Goal: Transaction & Acquisition: Purchase product/service

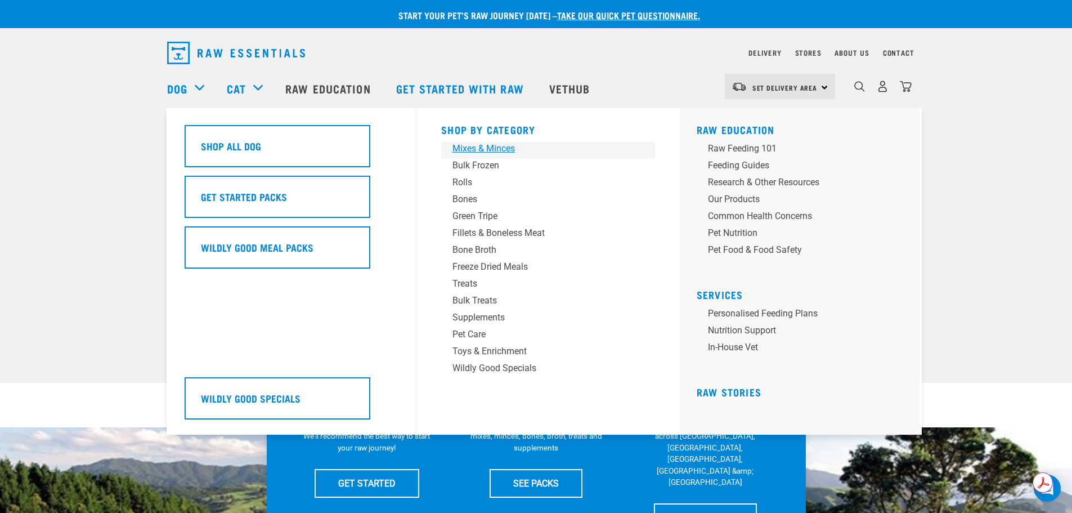
click at [487, 142] on div "Mixes & Minces" at bounding box center [541, 149] width 176 height 14
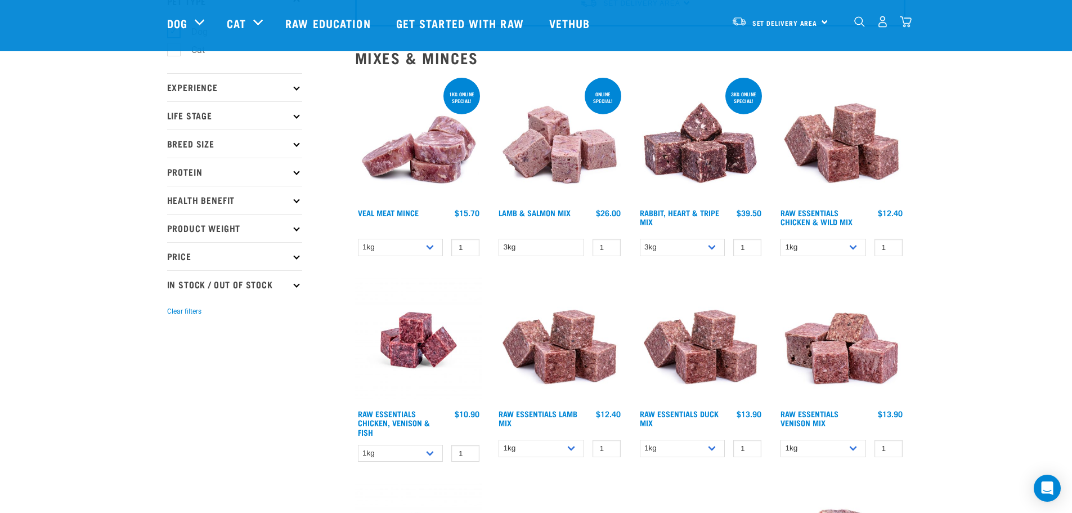
scroll to position [113, 0]
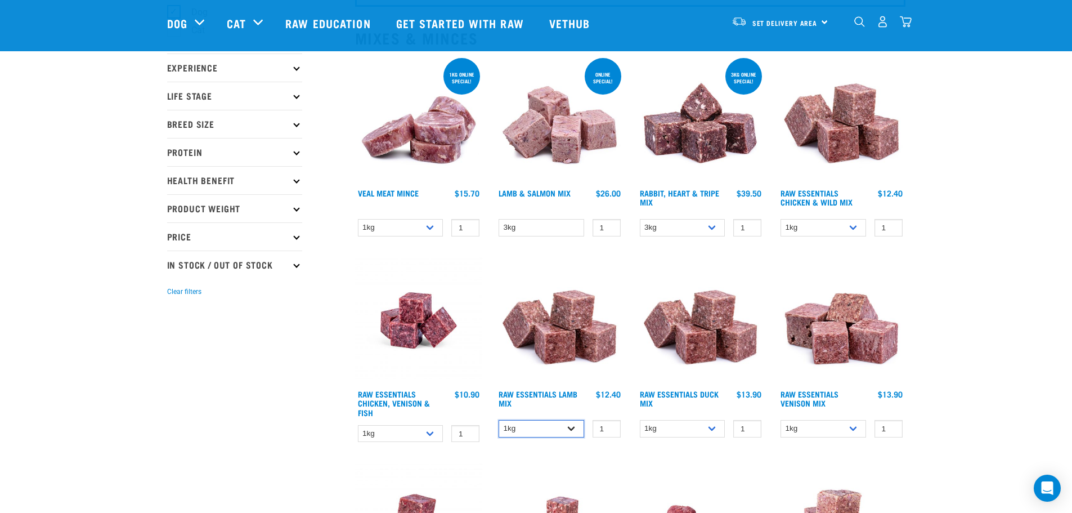
click at [549, 430] on select "1kg 3kg Bulk (10kg)" at bounding box center [542, 428] width 86 height 17
select select "341961"
click at [499, 420] on select "1kg 3kg Bulk (10kg)" at bounding box center [542, 428] width 86 height 17
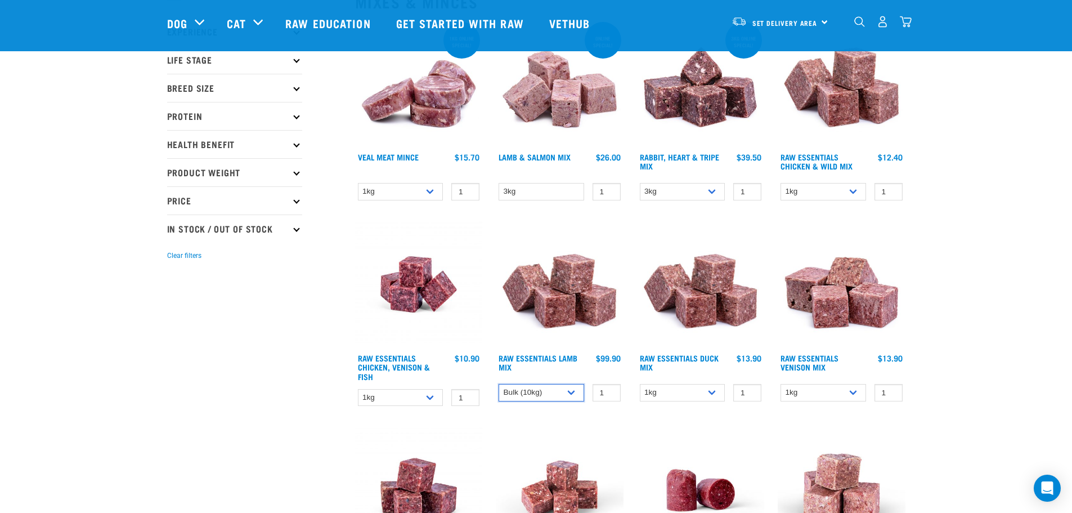
scroll to position [169, 0]
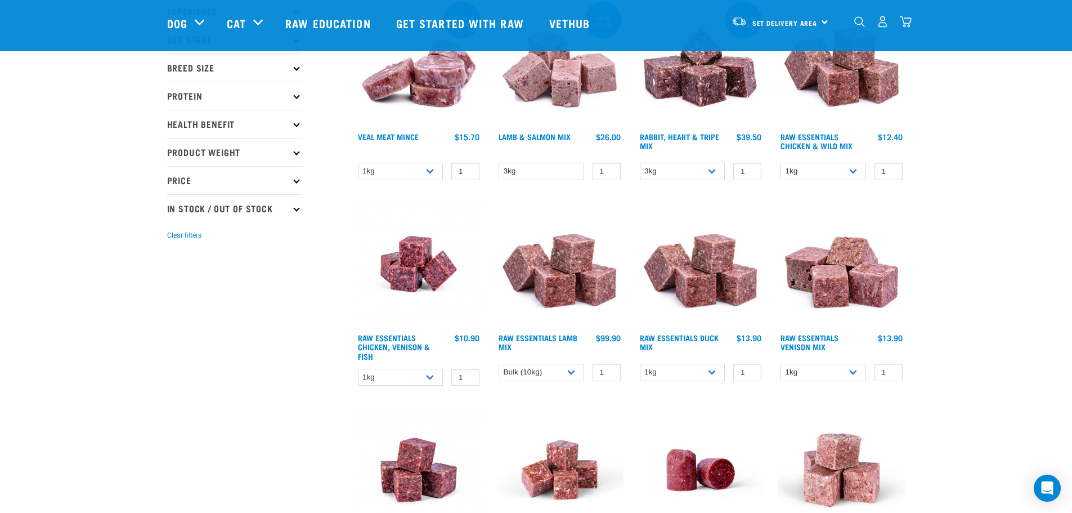
click at [572, 285] on img at bounding box center [560, 264] width 128 height 128
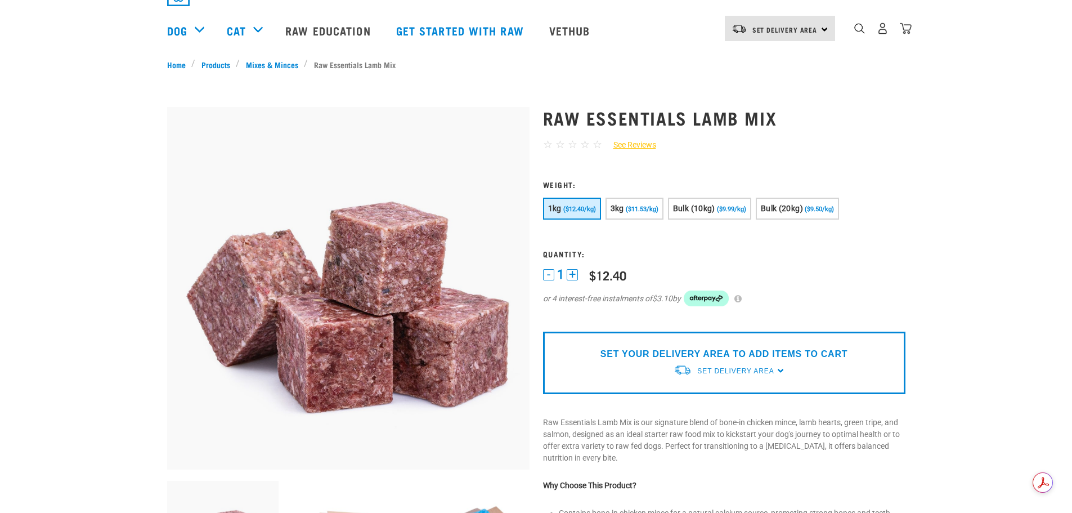
scroll to position [113, 0]
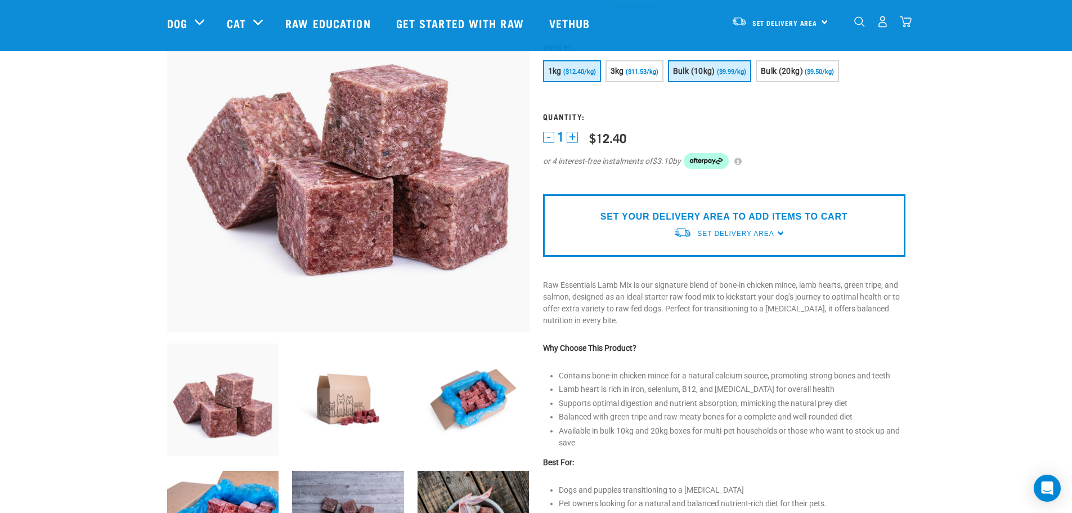
click at [714, 77] on button "Bulk (10kg) ($9.99/kg)" at bounding box center [709, 71] width 83 height 22
click at [767, 229] on link "Set Delivery Area" at bounding box center [735, 234] width 77 height 10
click at [725, 259] on link "[GEOGRAPHIC_DATA]" at bounding box center [730, 259] width 112 height 19
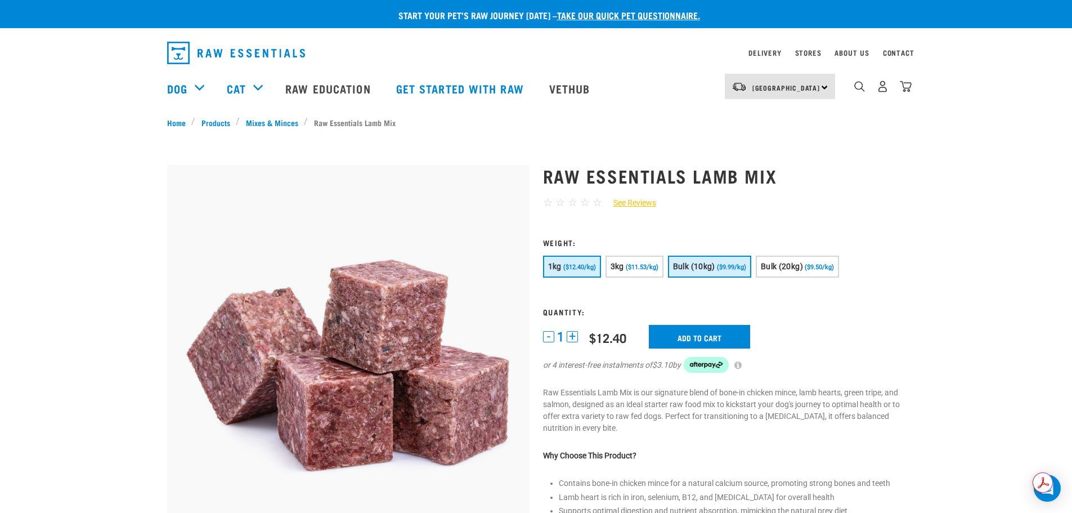
click at [722, 265] on span "($9.99/kg)" at bounding box center [731, 266] width 29 height 7
click at [717, 333] on input "Add to cart" at bounding box center [699, 337] width 101 height 24
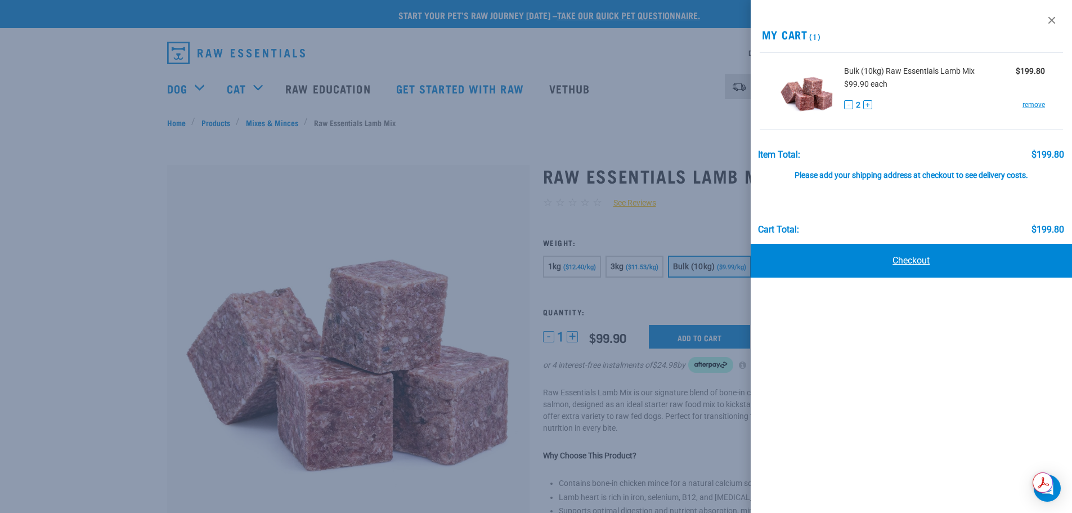
click at [890, 257] on link "Checkout" at bounding box center [912, 261] width 322 height 34
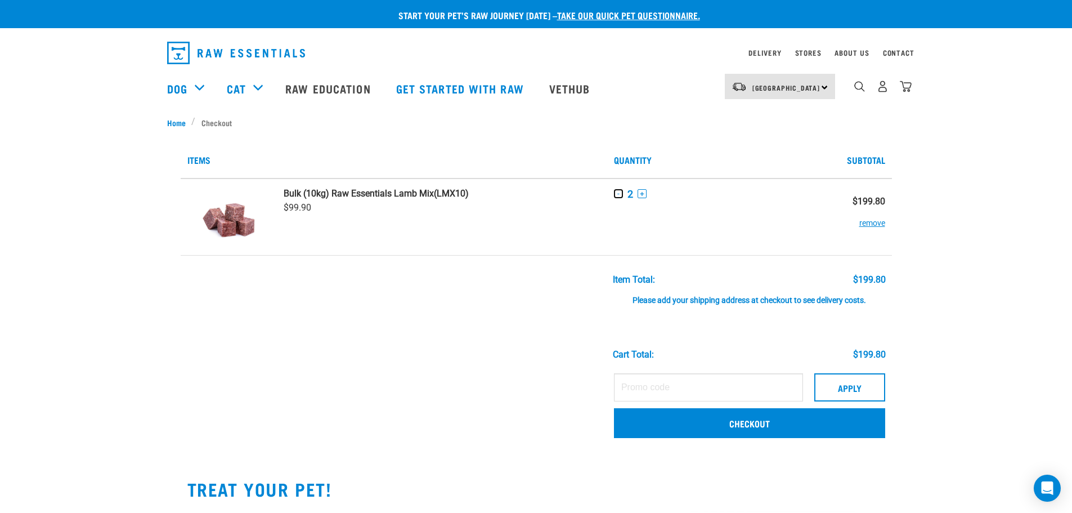
click at [620, 192] on button "-" at bounding box center [618, 193] width 9 height 9
click at [697, 391] on input "text" at bounding box center [708, 387] width 189 height 28
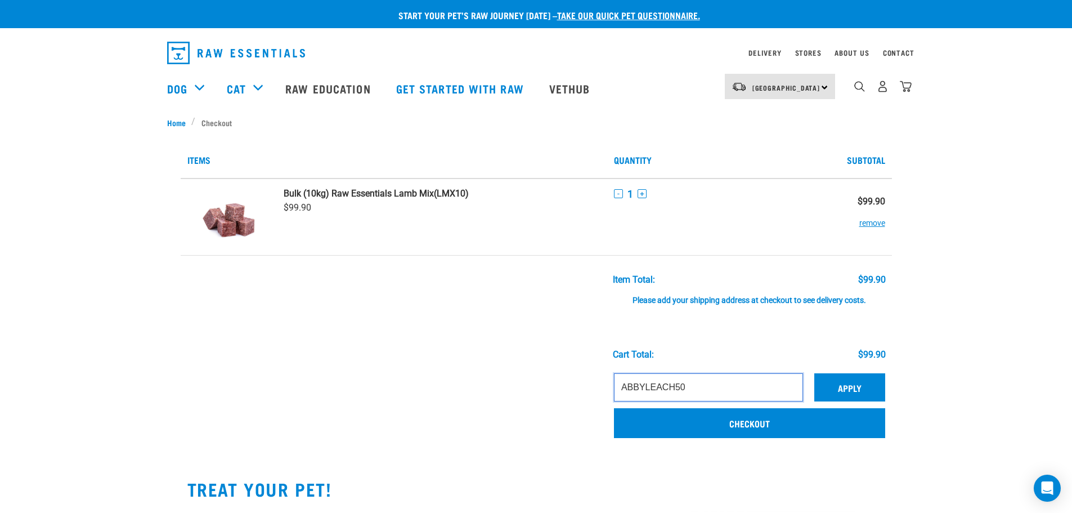
type input "ABBYLEACH50"
click at [849, 386] on button "Apply" at bounding box center [849, 387] width 71 height 28
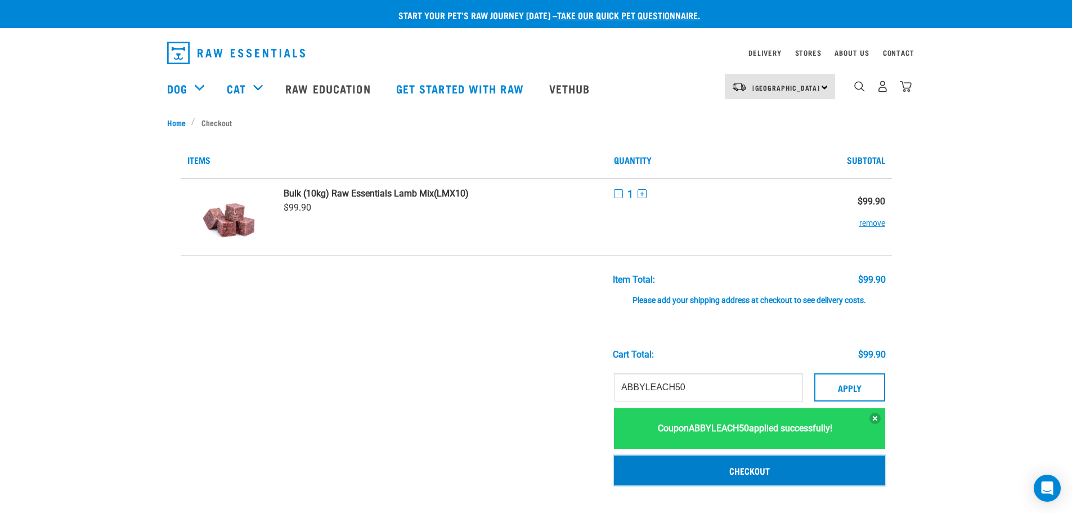
click at [794, 471] on link "Checkout" at bounding box center [749, 469] width 271 height 29
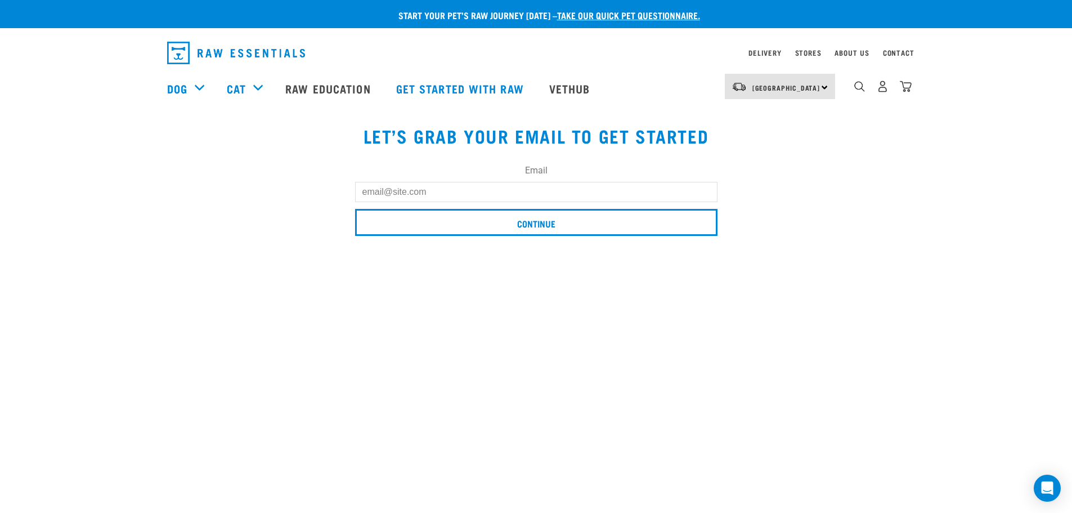
click at [460, 186] on input "Email" at bounding box center [536, 192] width 362 height 20
type input "abbleach@gmail.com"
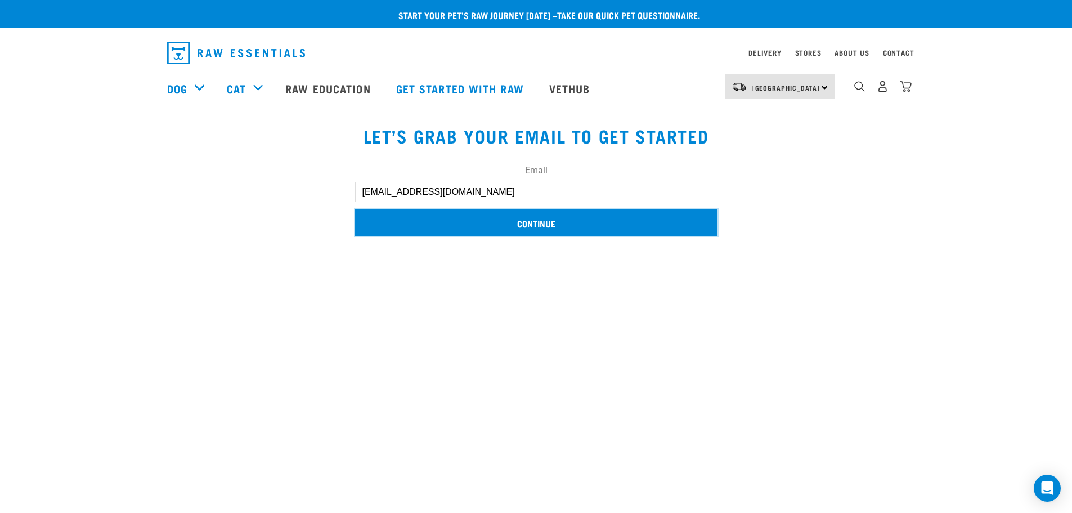
click at [556, 218] on input "Continue" at bounding box center [536, 222] width 362 height 27
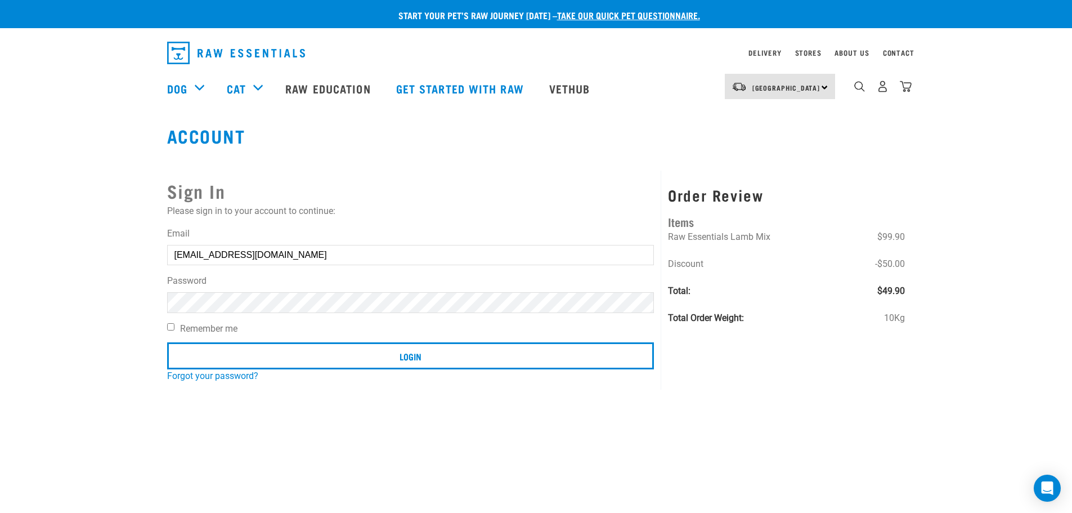
click at [167, 342] on input "Login" at bounding box center [410, 355] width 487 height 27
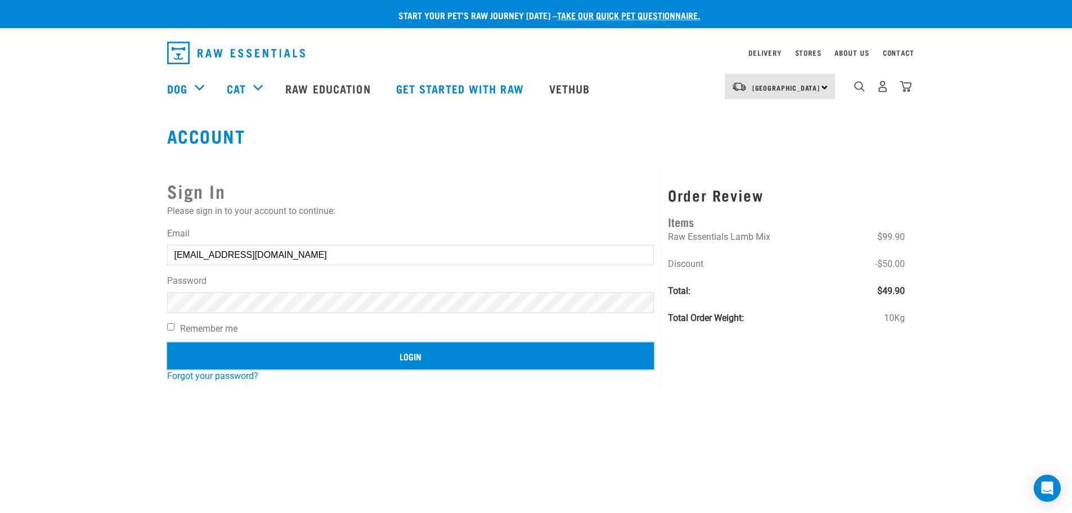
click at [453, 360] on input "Login" at bounding box center [410, 355] width 487 height 27
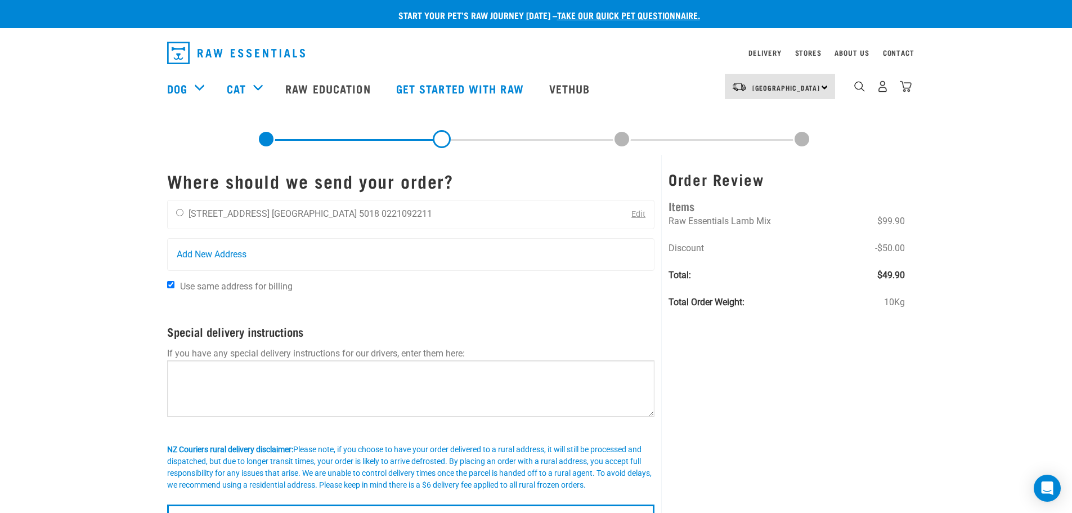
click at [847, 382] on div "Order Review Items Raw Essentials Lamb Mix $99.90 Discount -$50.00 Total: $49.9…" at bounding box center [786, 346] width 250 height 383
click at [382, 217] on li "0221092211" at bounding box center [407, 213] width 51 height 11
click at [179, 214] on input "radio" at bounding box center [179, 212] width 7 height 7
radio input "true"
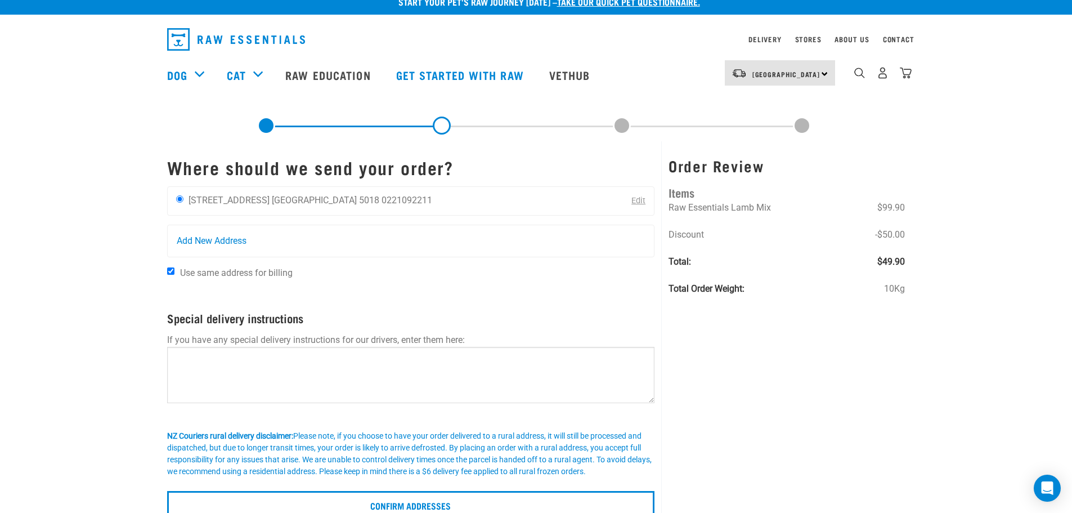
scroll to position [56, 0]
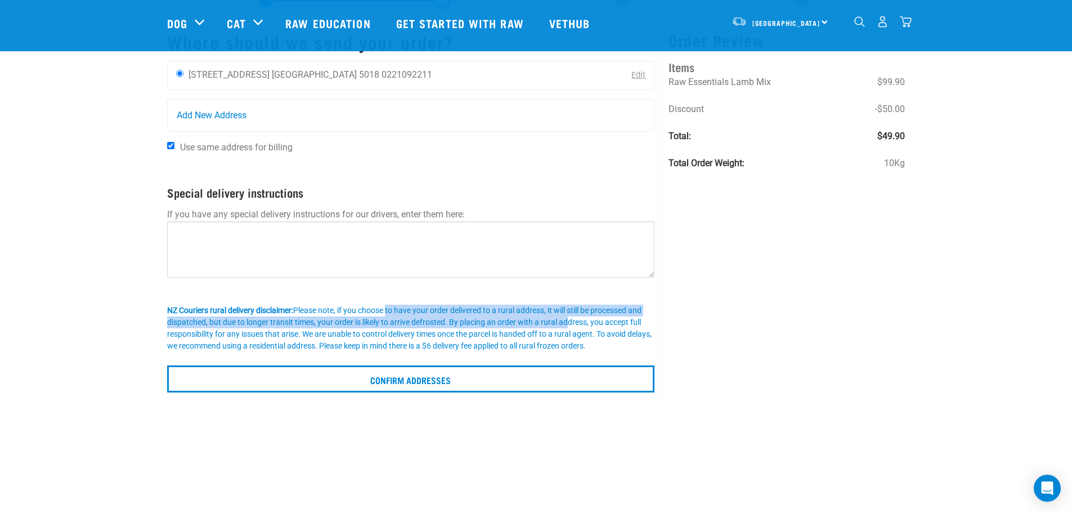
drag, startPoint x: 388, startPoint y: 314, endPoint x: 582, endPoint y: 320, distance: 194.3
click at [581, 320] on div "NZ Couriers rural delivery disclaimer: Please note, if you choose to have your …" at bounding box center [411, 327] width 488 height 47
click at [582, 320] on div "NZ Couriers rural delivery disclaimer: Please note, if you choose to have your …" at bounding box center [411, 327] width 488 height 47
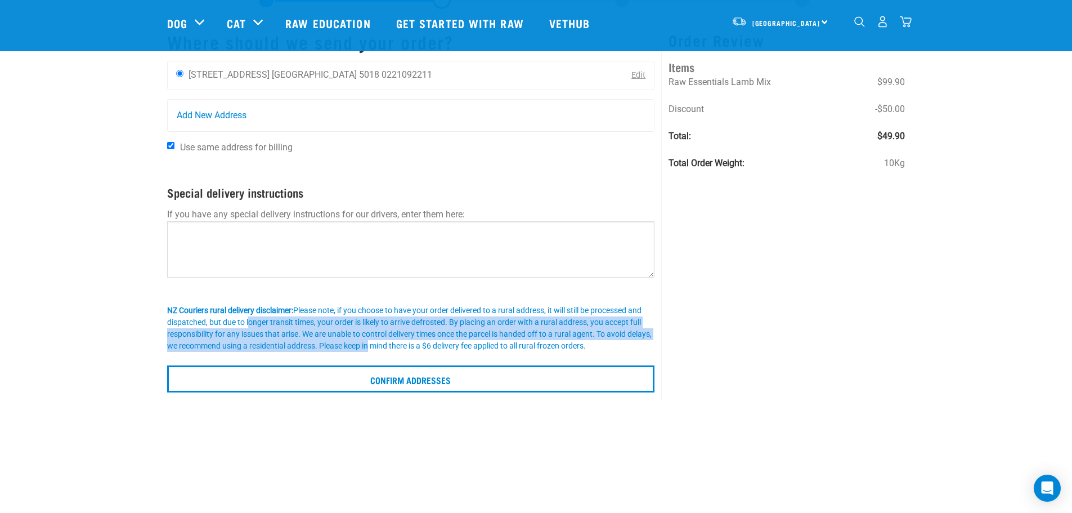
drag, startPoint x: 246, startPoint y: 323, endPoint x: 394, endPoint y: 342, distance: 149.2
click at [394, 342] on div "NZ Couriers rural delivery disclaimer: Please note, if you choose to have your …" at bounding box center [411, 327] width 488 height 47
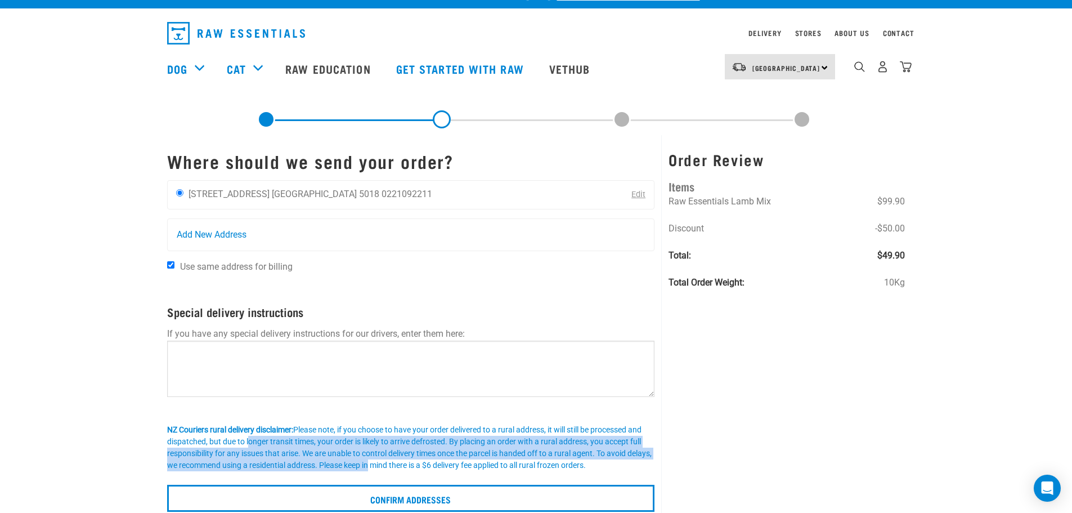
scroll to position [0, 0]
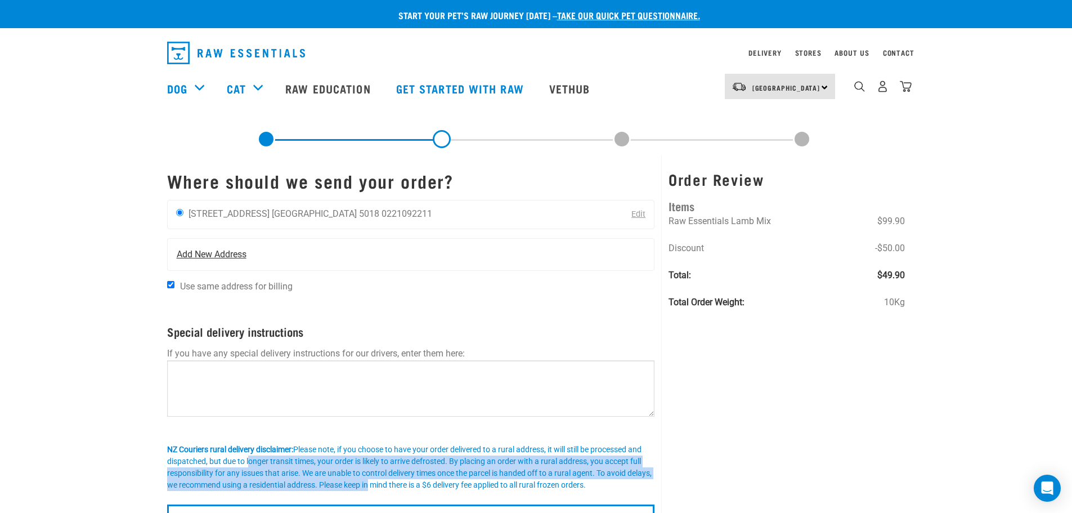
click at [224, 254] on span "Add New Address" at bounding box center [212, 255] width 70 height 14
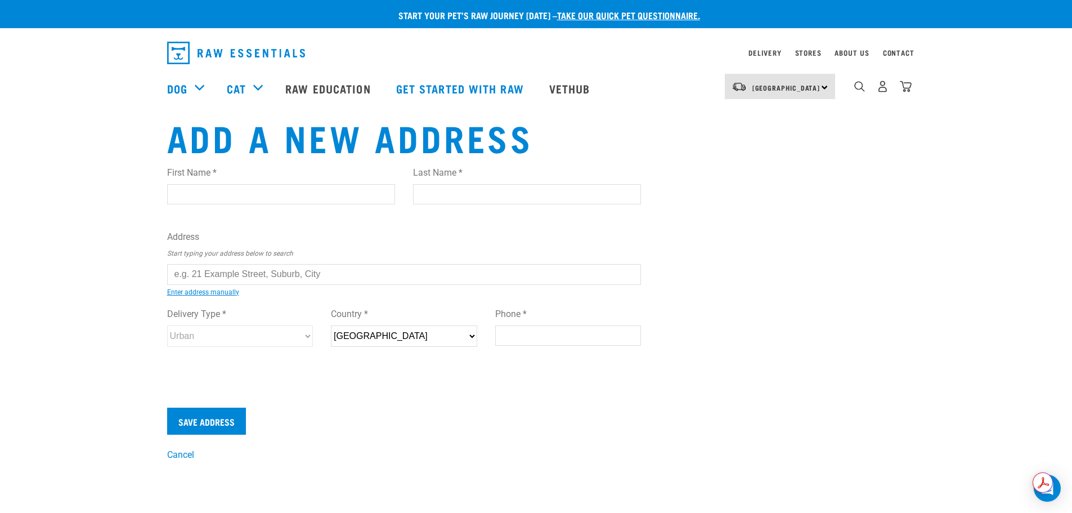
click at [309, 195] on input "First Name *" at bounding box center [281, 194] width 228 height 20
type input "Abby"
type input "[PERSON_NAME]"
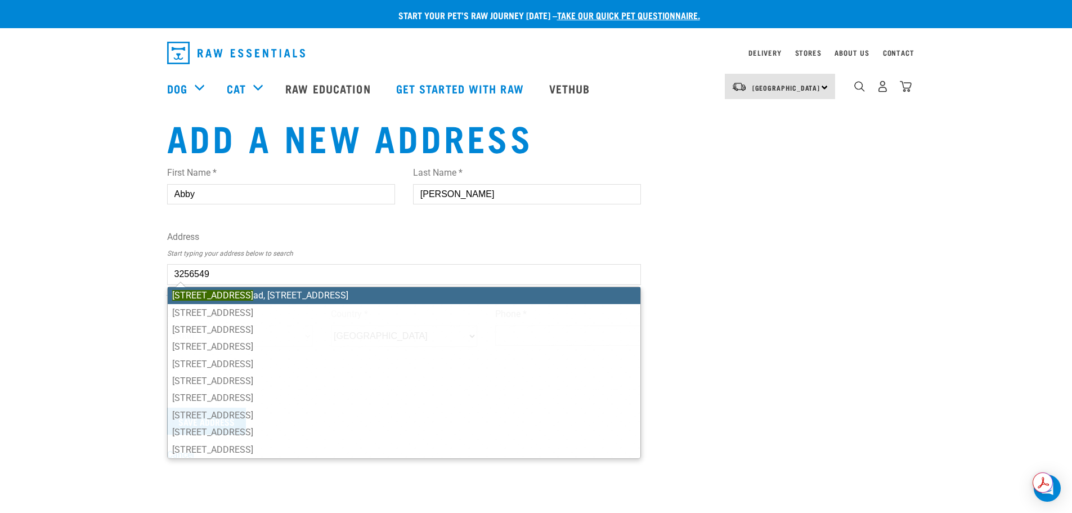
click at [320, 292] on li "[STREET_ADDRESS]" at bounding box center [404, 295] width 473 height 17
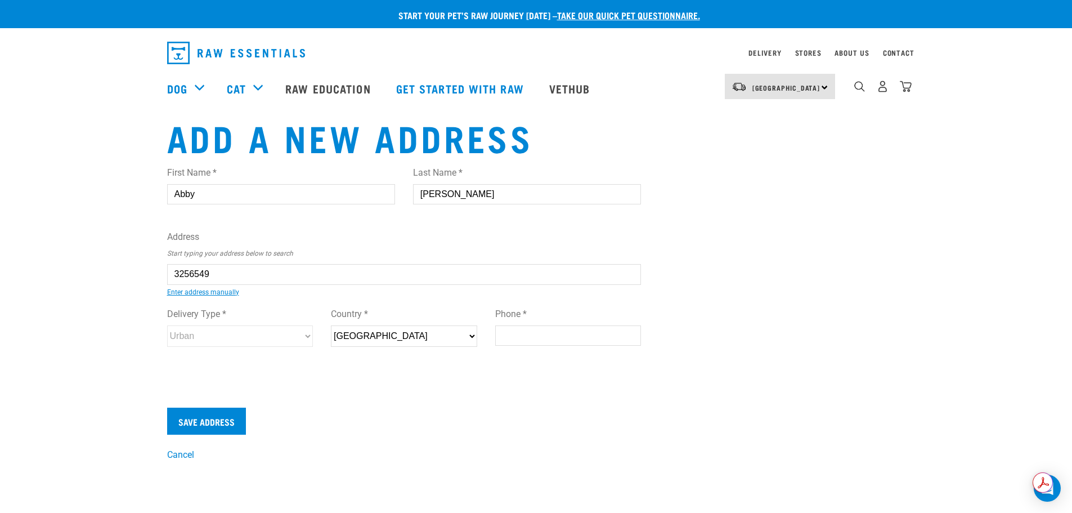
type input "[STREET_ADDRESS]"
type input "Clouston Park"
type input "Wellington"
select select "WGN"
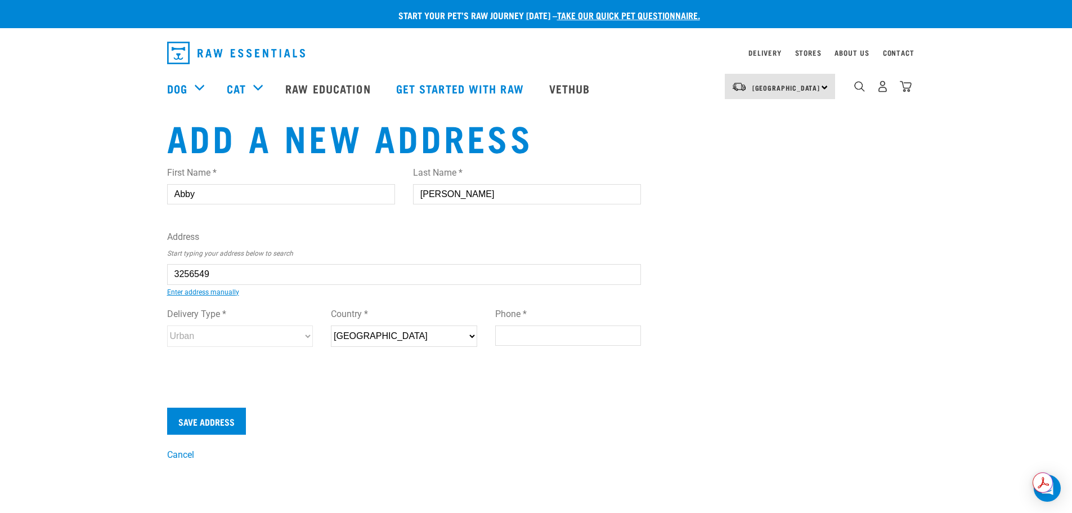
type input "5018"
select select "Urban"
type input "29 Riversdale Road, Clouston Park, Upper Hutt 5018"
click at [510, 339] on input "Phone *" at bounding box center [568, 335] width 146 height 20
type input "0221092211"
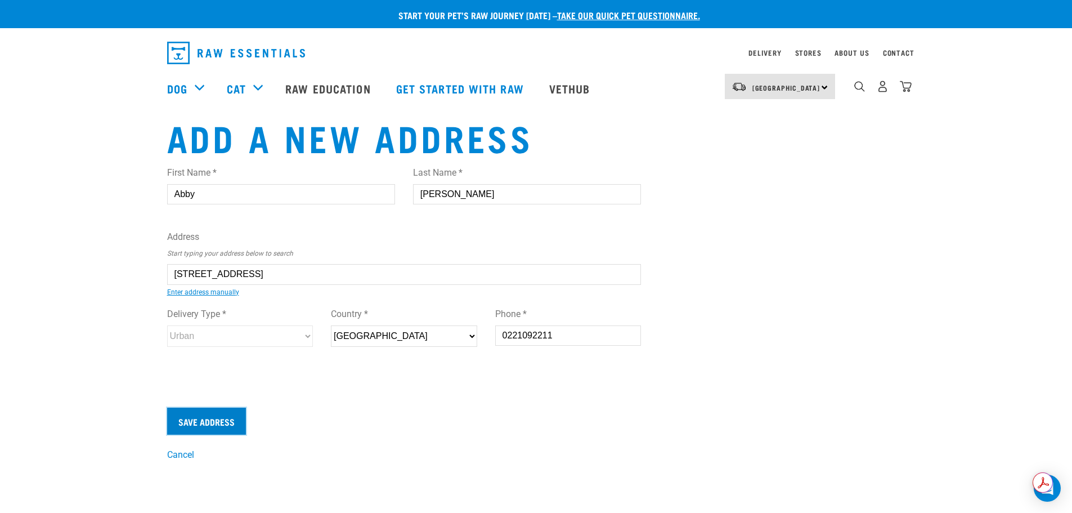
click at [206, 429] on input "Save Address" at bounding box center [206, 420] width 79 height 27
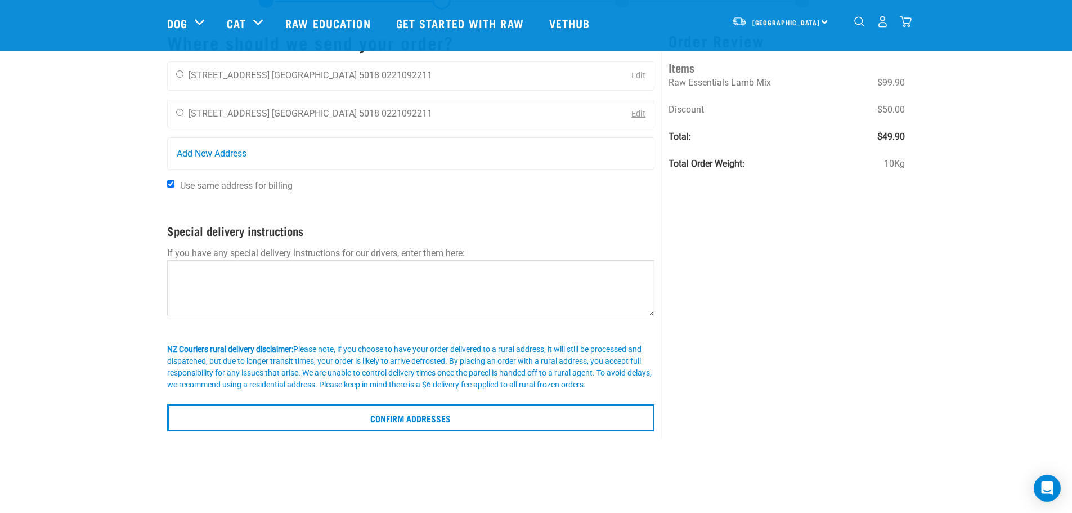
scroll to position [56, 0]
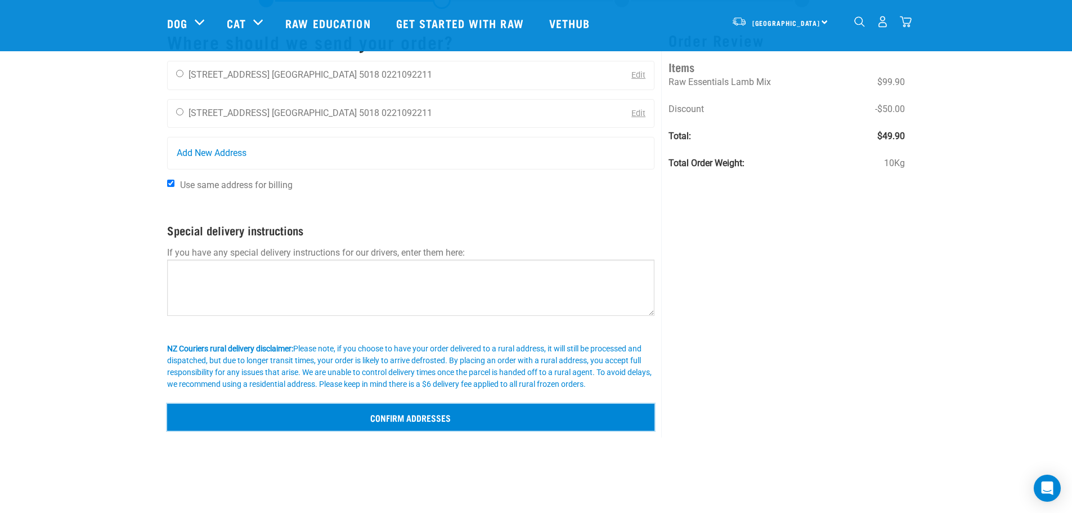
click at [429, 416] on input "Confirm addresses" at bounding box center [411, 417] width 488 height 27
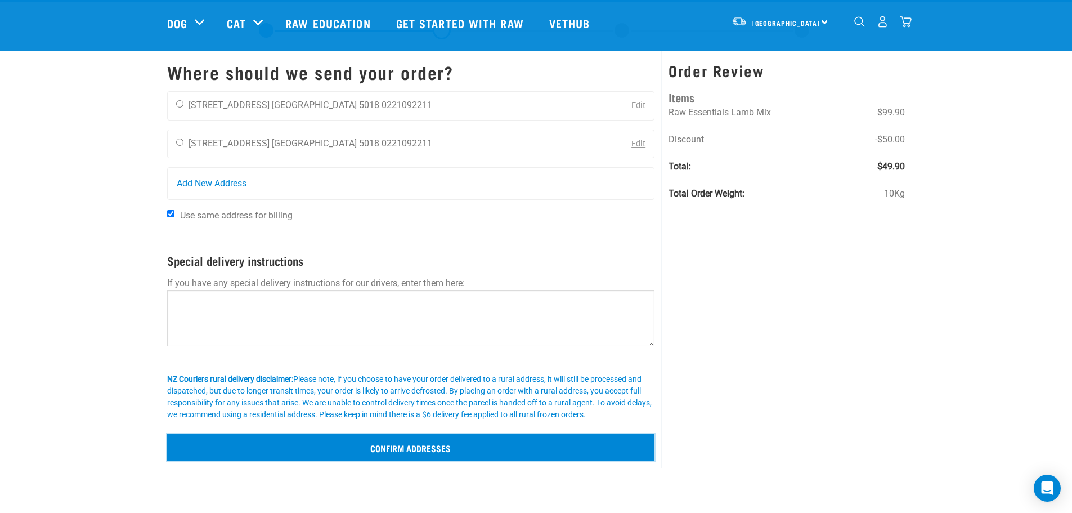
scroll to position [0, 0]
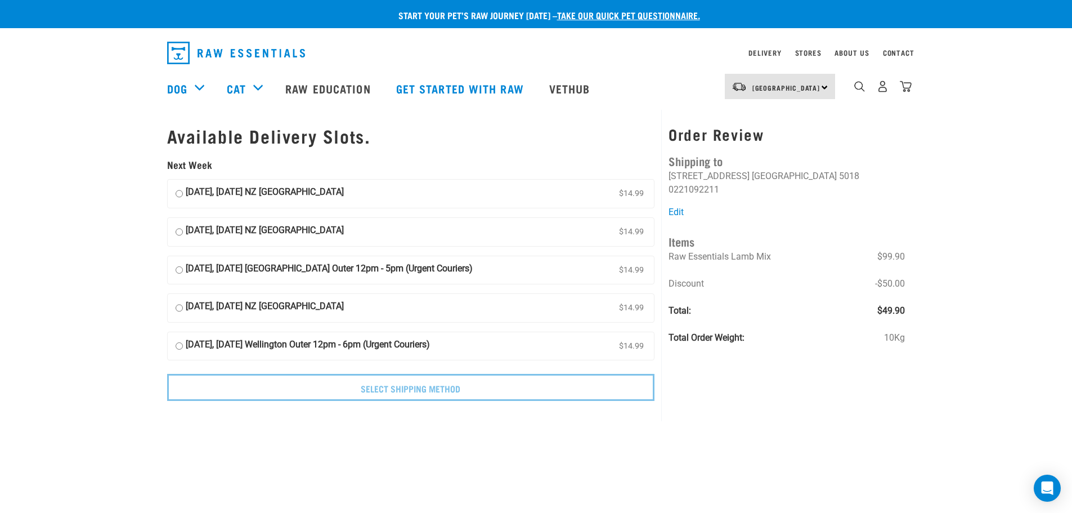
drag, startPoint x: 339, startPoint y: 189, endPoint x: 324, endPoint y: 194, distance: 15.8
click at [339, 189] on strong "02 September, Tuesday NZ Couriers North Island" at bounding box center [265, 193] width 158 height 17
click at [183, 189] on input "02 September, Tuesday NZ Couriers North Island $14.99" at bounding box center [179, 193] width 7 height 17
radio input "true"
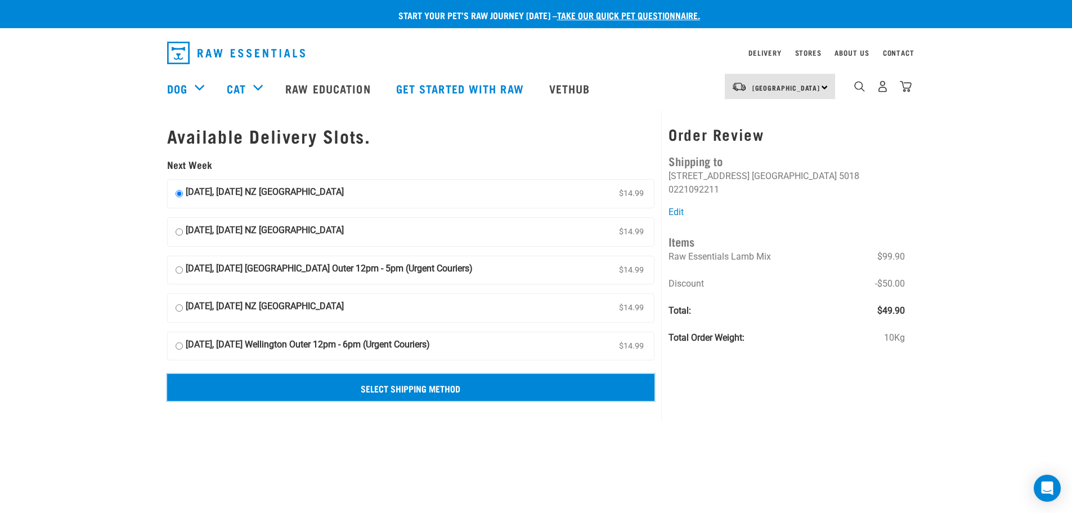
click at [454, 384] on input "Select Shipping Method" at bounding box center [411, 387] width 488 height 27
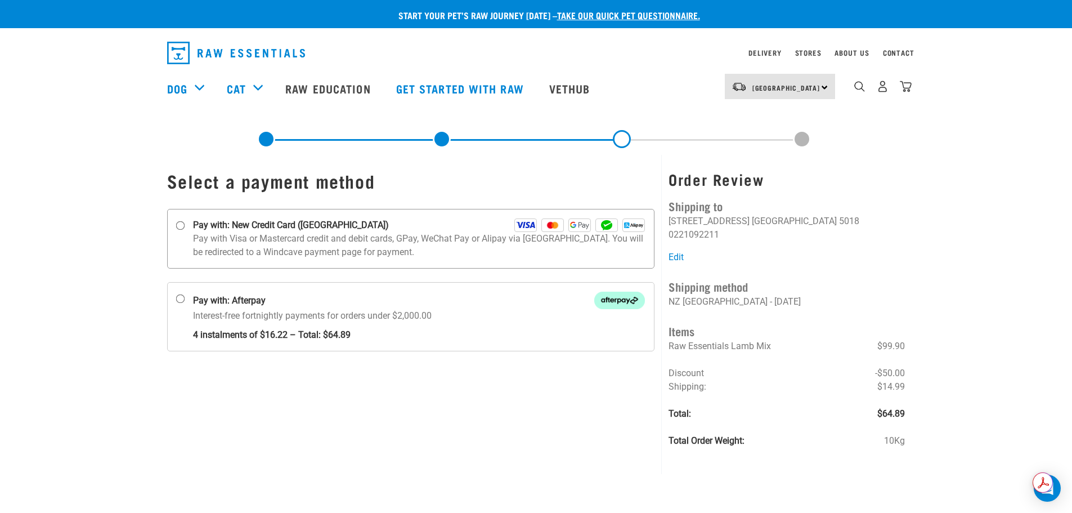
click at [425, 244] on p "Pay with Visa or Mastercard credit and debit cards, GPay, WeChat Pay or Alipay …" at bounding box center [419, 245] width 453 height 27
click at [185, 230] on input "Pay with: New Credit Card (Windcave)" at bounding box center [180, 225] width 9 height 9
radio input "true"
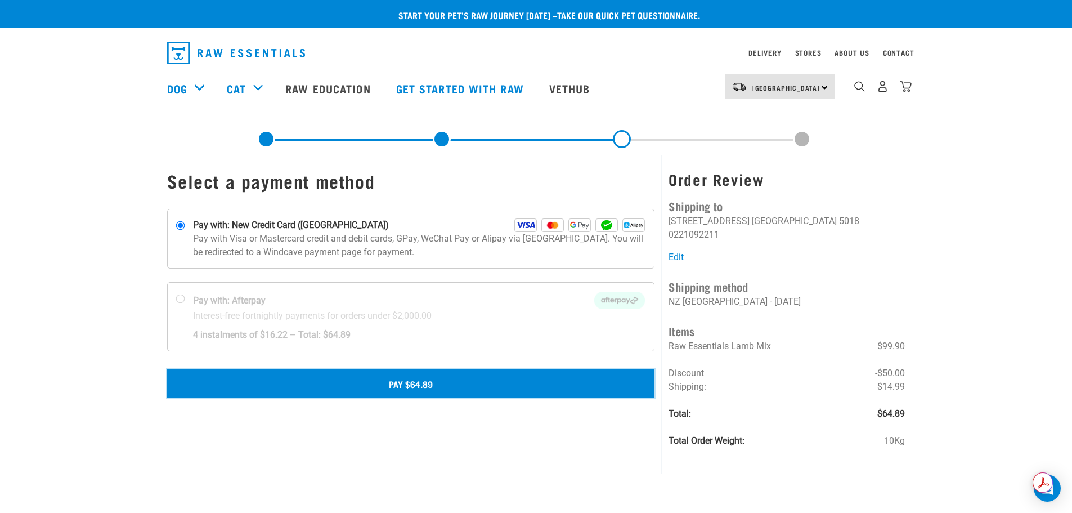
click at [456, 385] on button "Pay $64.89" at bounding box center [411, 383] width 488 height 28
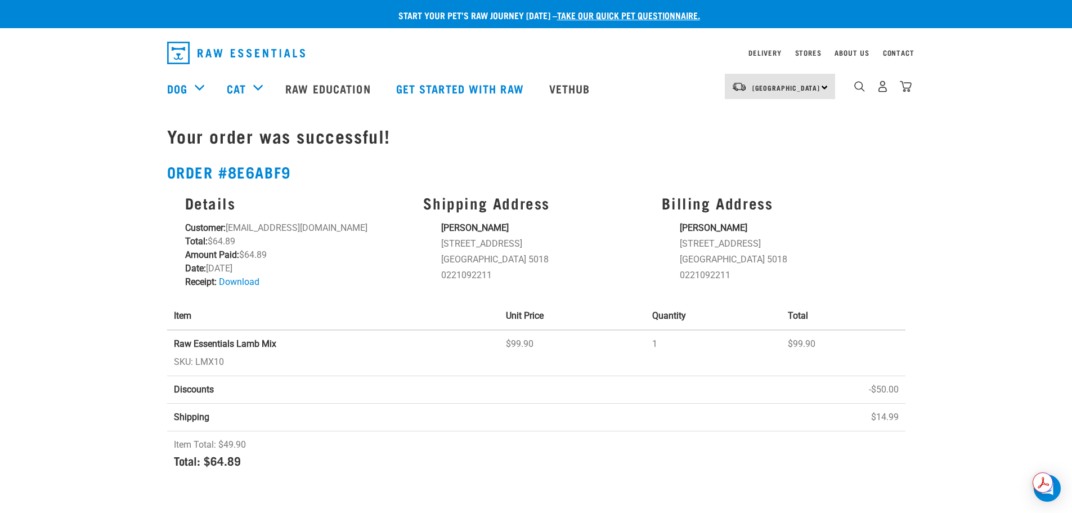
click at [797, 236] on ul "[PERSON_NAME] [STREET_ADDRESS] [GEOGRAPHIC_DATA] 5018 0221092211" at bounding box center [783, 251] width 207 height 61
